Goal: Browse casually

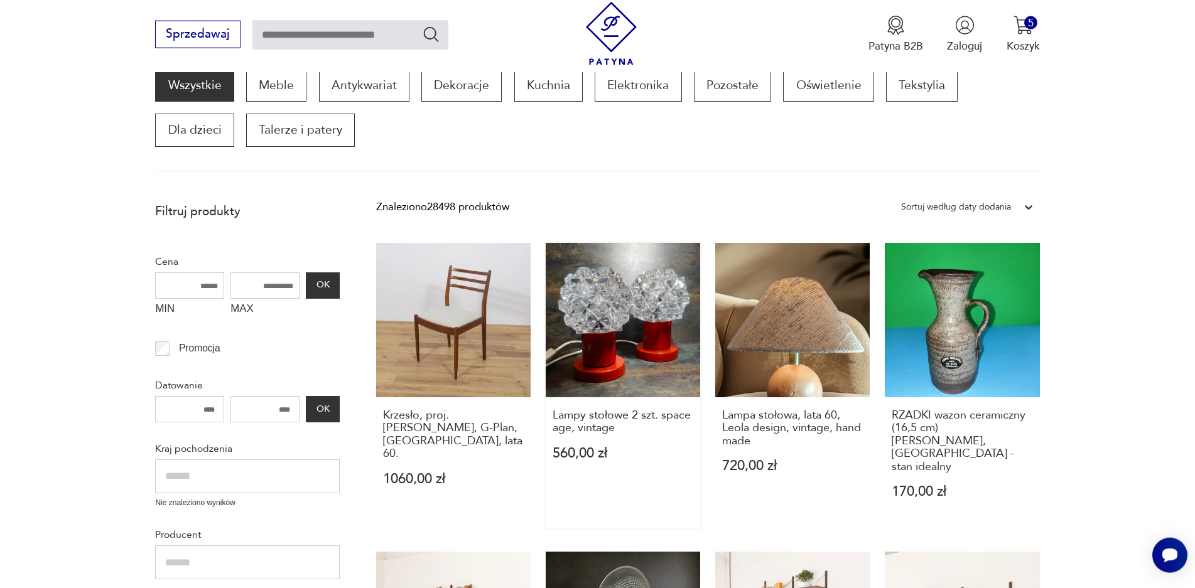
click at [621, 300] on link "Lampy stołowe 2 szt. space age, vintage 560,00 zł" at bounding box center [623, 385] width 154 height 285
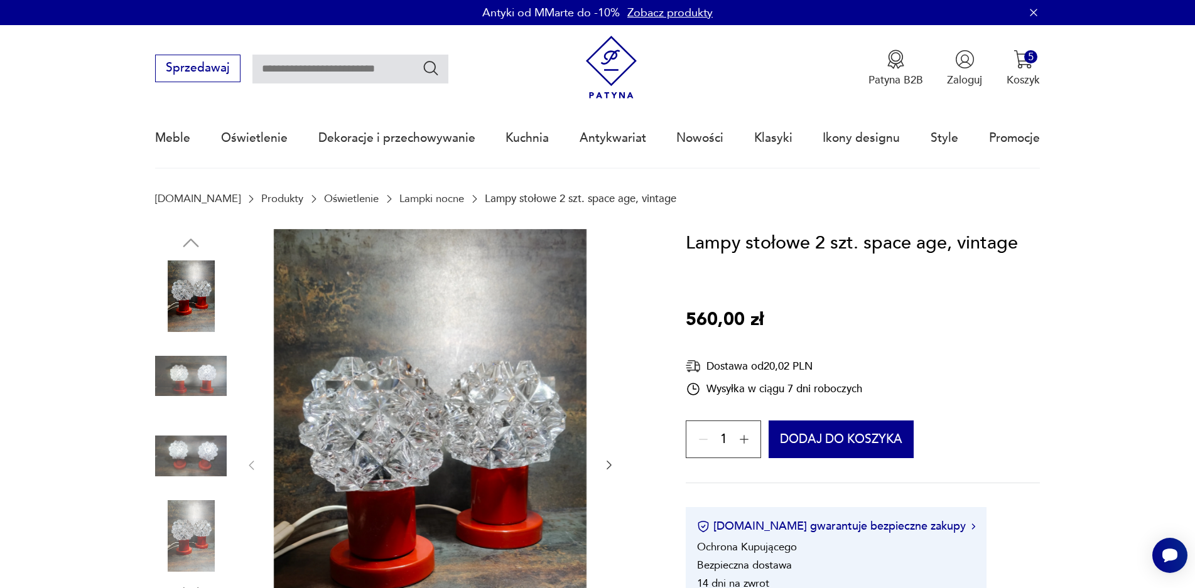
click at [170, 295] on img at bounding box center [191, 297] width 72 height 72
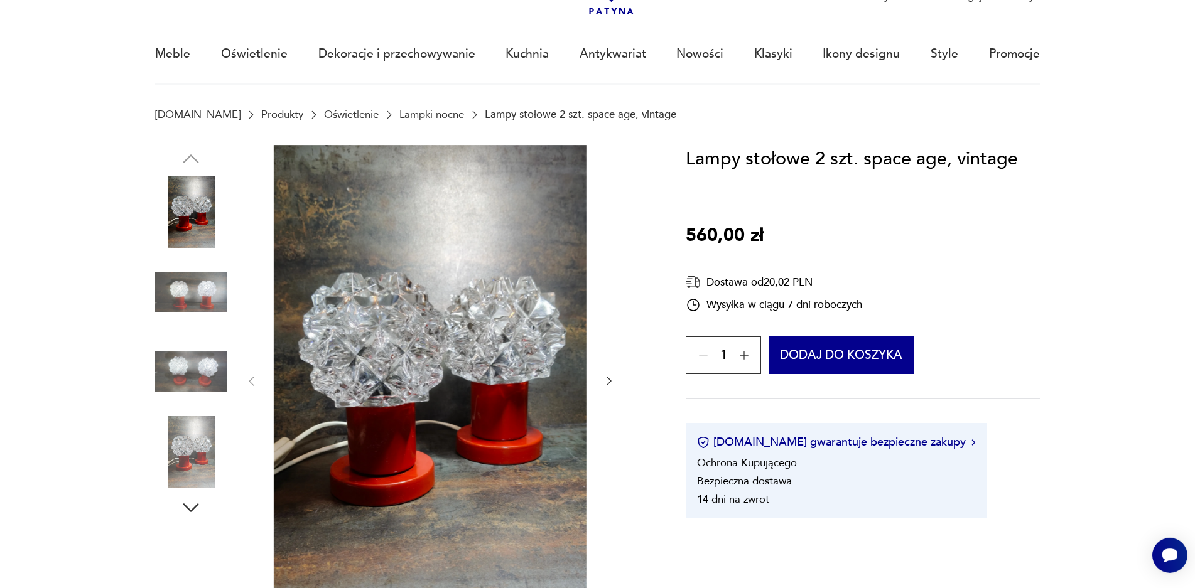
scroll to position [119, 0]
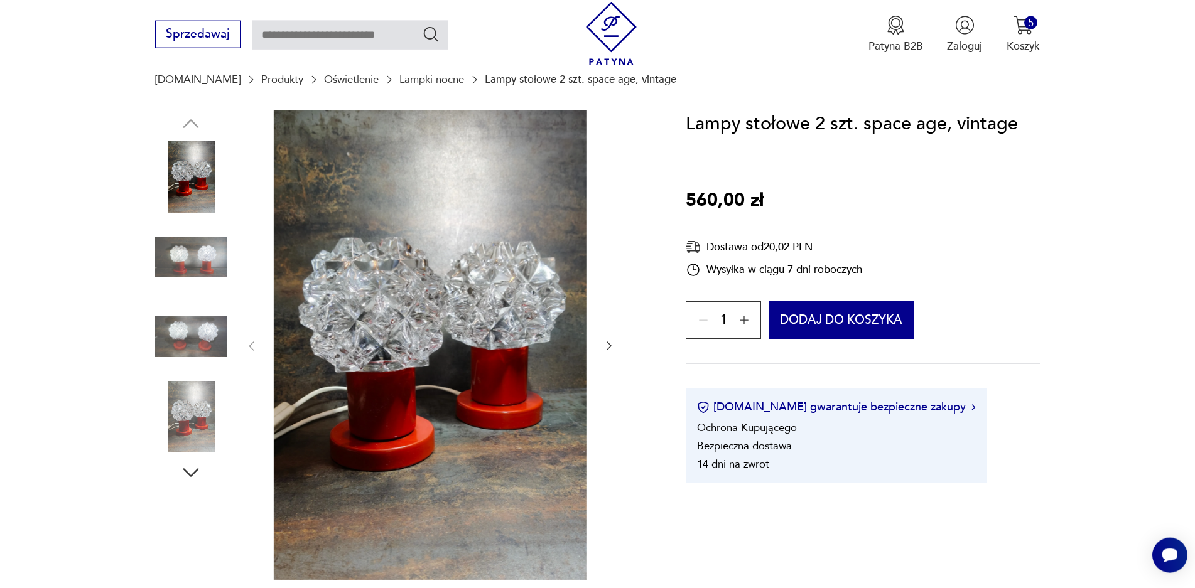
click at [208, 415] on img at bounding box center [191, 417] width 72 height 72
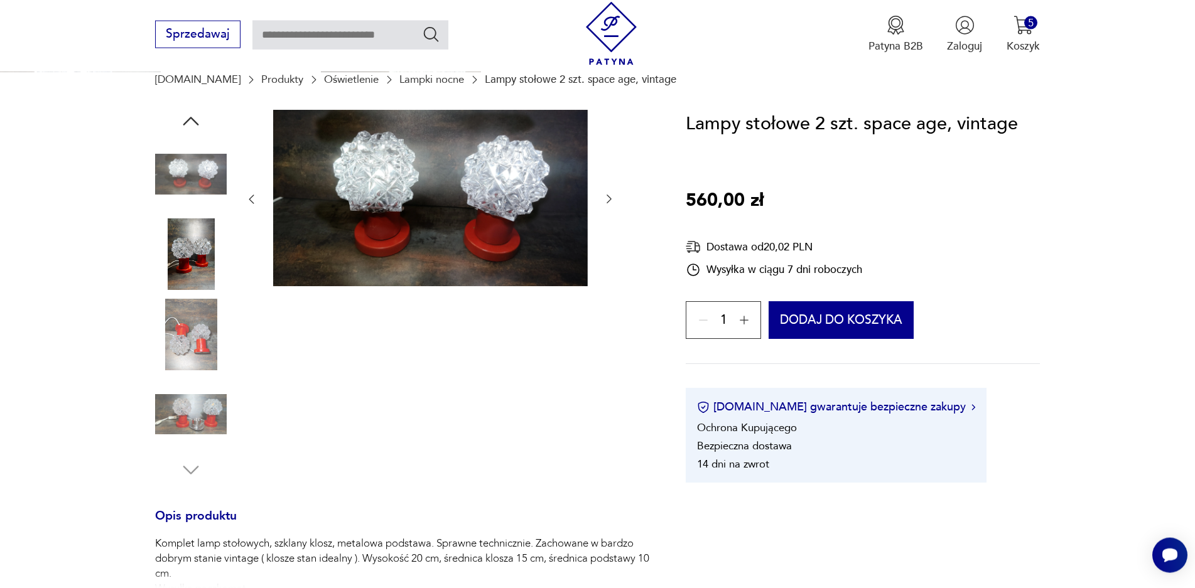
click at [197, 338] on img at bounding box center [191, 335] width 72 height 72
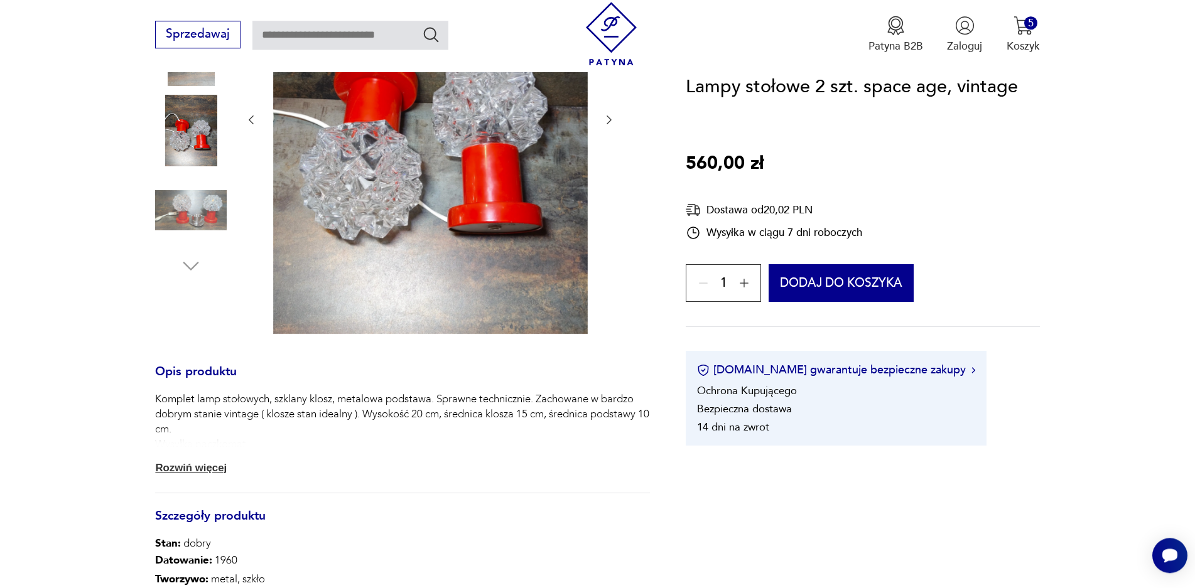
scroll to position [239, 0]
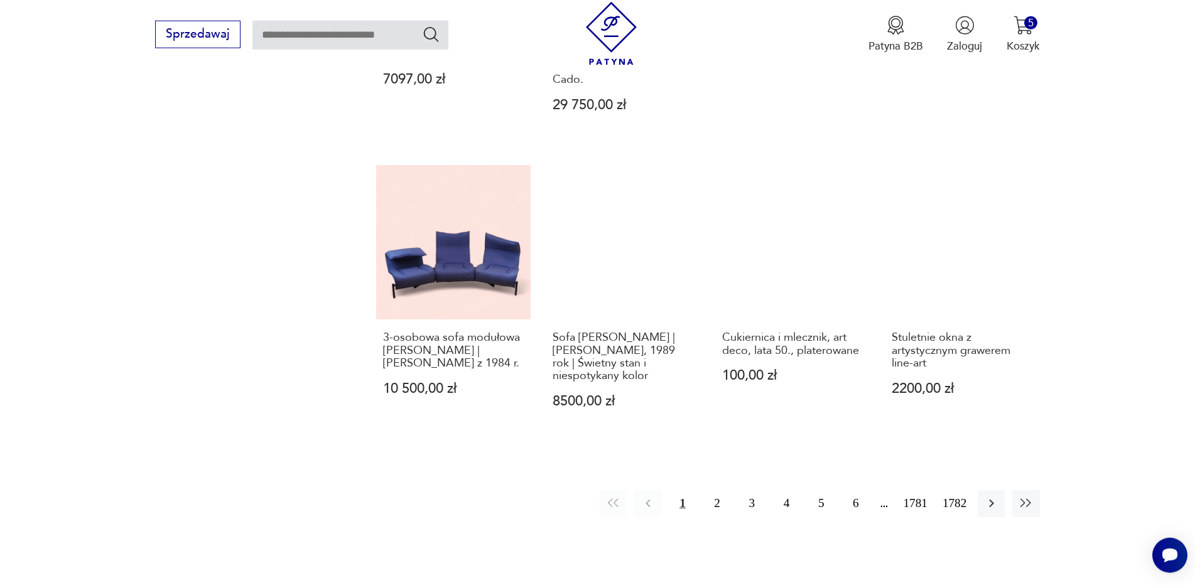
scroll to position [1346, 0]
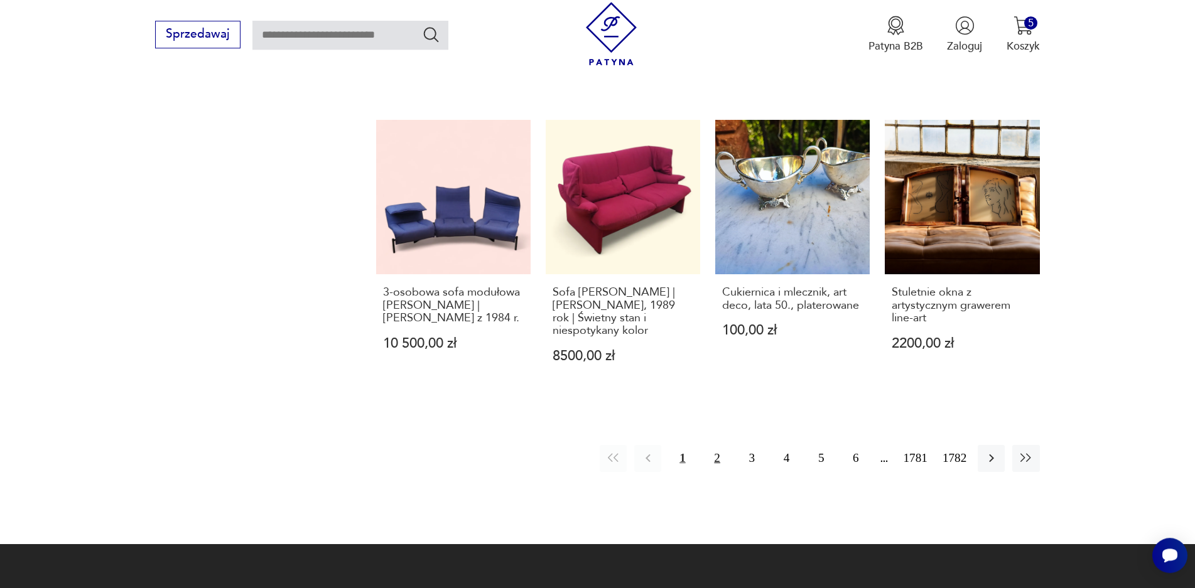
click at [717, 445] on button "2" at bounding box center [717, 458] width 27 height 27
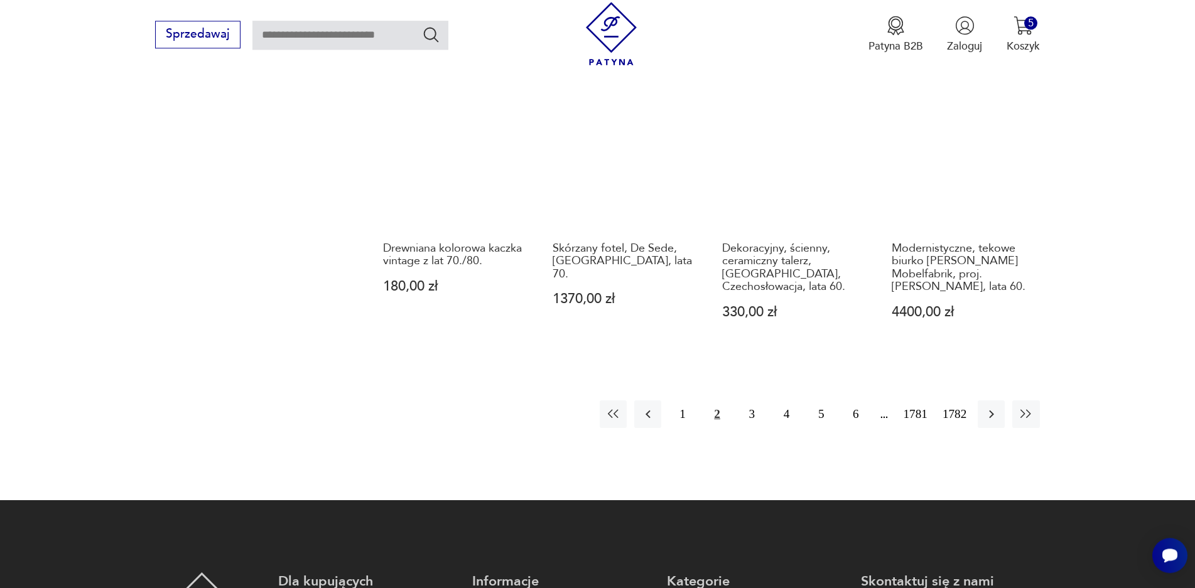
scroll to position [1289, 0]
